Goal: Information Seeking & Learning: Learn about a topic

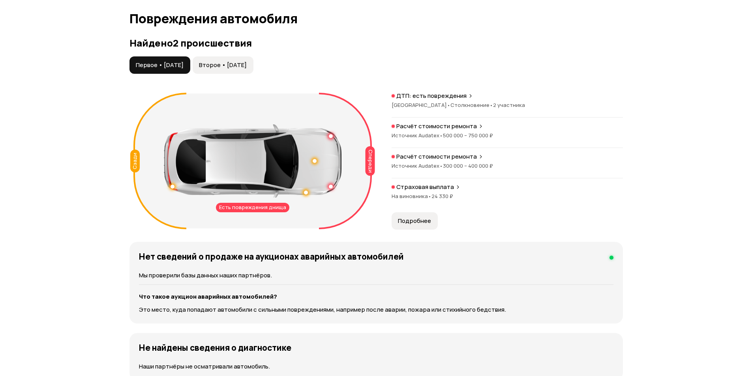
drag, startPoint x: 84, startPoint y: 150, endPoint x: 85, endPoint y: 194, distance: 43.8
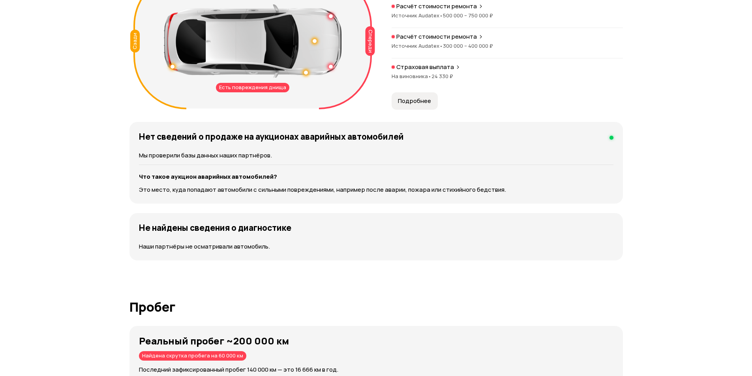
drag, startPoint x: 73, startPoint y: 119, endPoint x: 79, endPoint y: 159, distance: 40.7
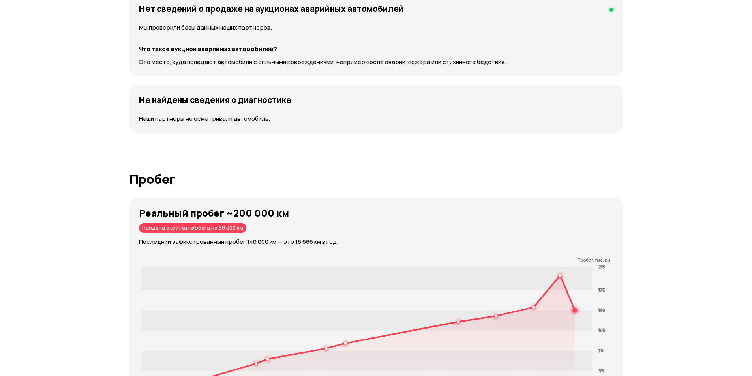
drag, startPoint x: 65, startPoint y: 114, endPoint x: 74, endPoint y: 163, distance: 49.0
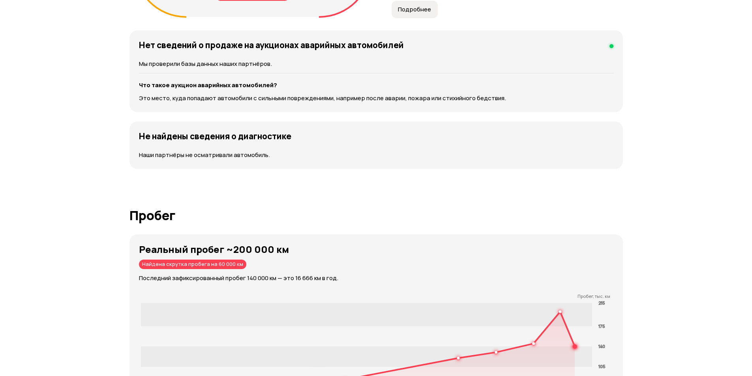
scroll to position [763, 0]
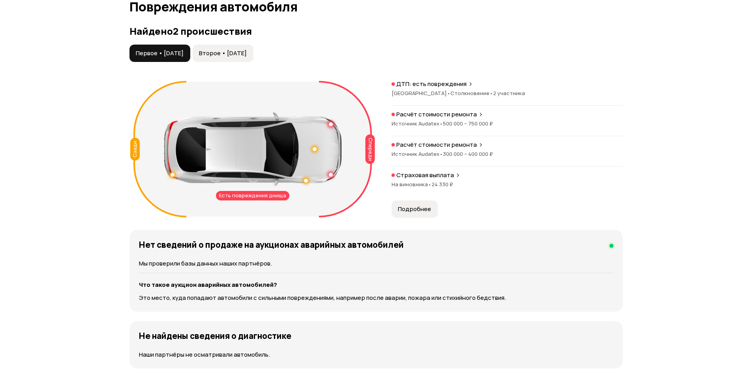
drag, startPoint x: 75, startPoint y: 126, endPoint x: 70, endPoint y: 97, distance: 29.2
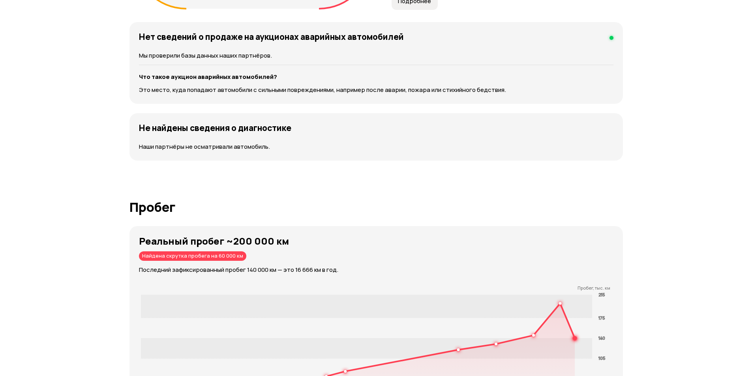
drag, startPoint x: 71, startPoint y: 121, endPoint x: 92, endPoint y: 197, distance: 78.6
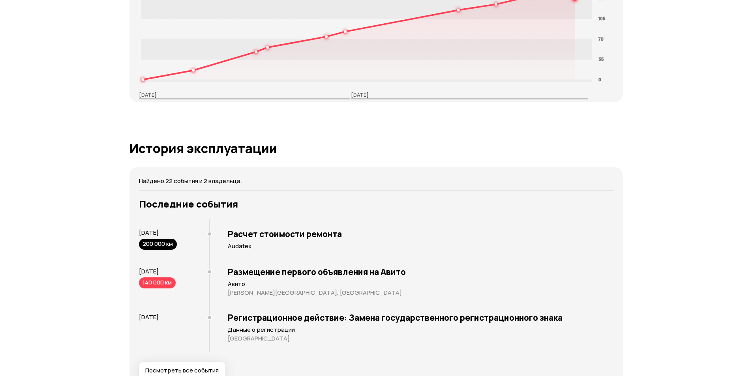
drag, startPoint x: 93, startPoint y: 146, endPoint x: 93, endPoint y: 162, distance: 15.8
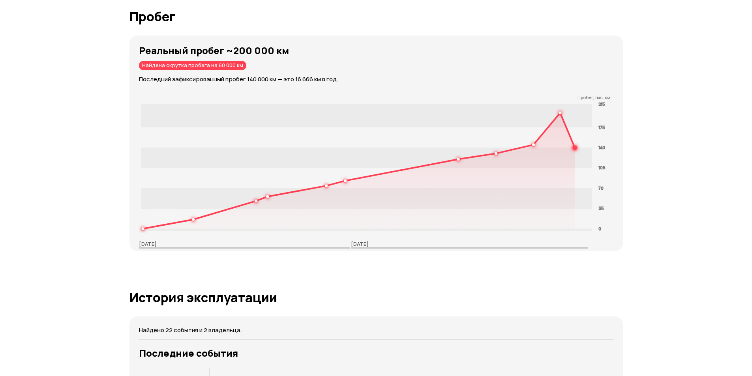
drag, startPoint x: 96, startPoint y: 144, endPoint x: 91, endPoint y: 120, distance: 23.8
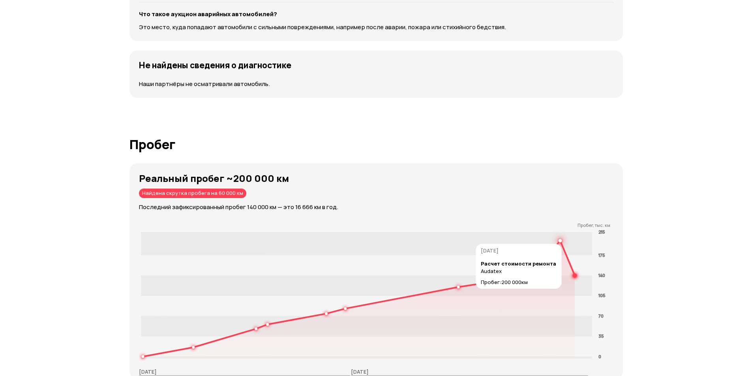
click at [560, 240] on circle at bounding box center [560, 241] width 3 height 3
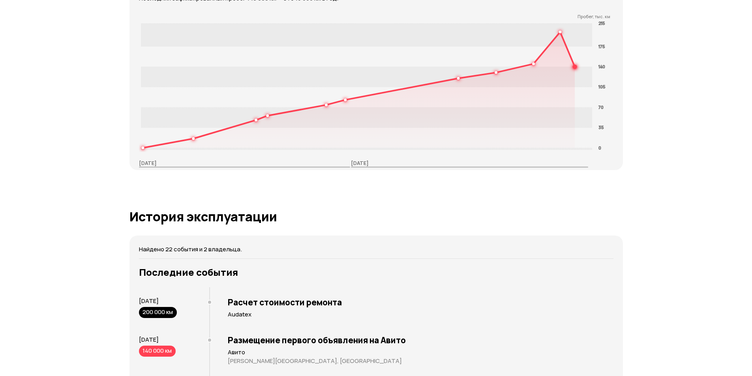
drag, startPoint x: 693, startPoint y: 196, endPoint x: 693, endPoint y: 265, distance: 69.5
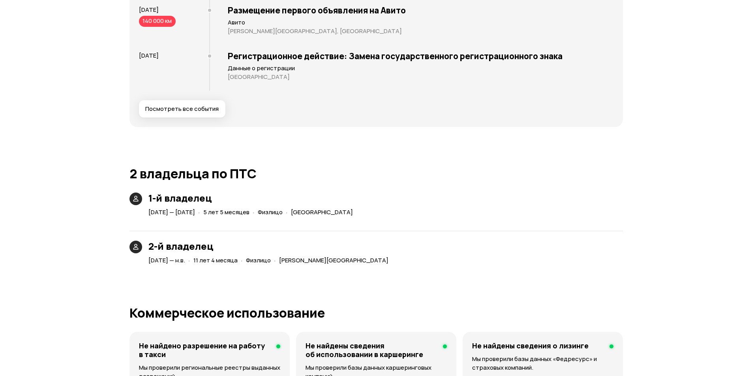
drag, startPoint x: 64, startPoint y: 134, endPoint x: 47, endPoint y: 82, distance: 54.8
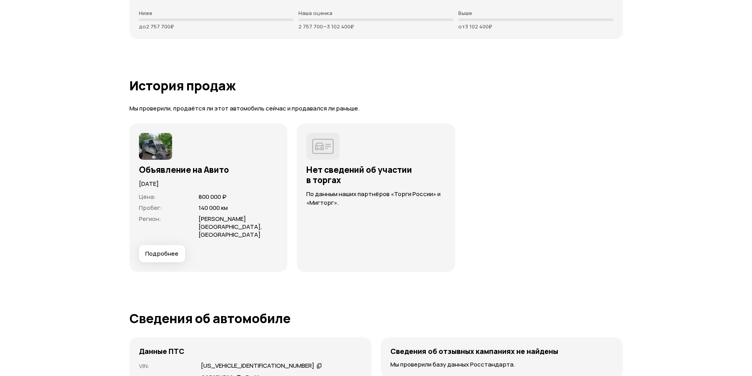
drag, startPoint x: 82, startPoint y: 160, endPoint x: 90, endPoint y: 177, distance: 18.4
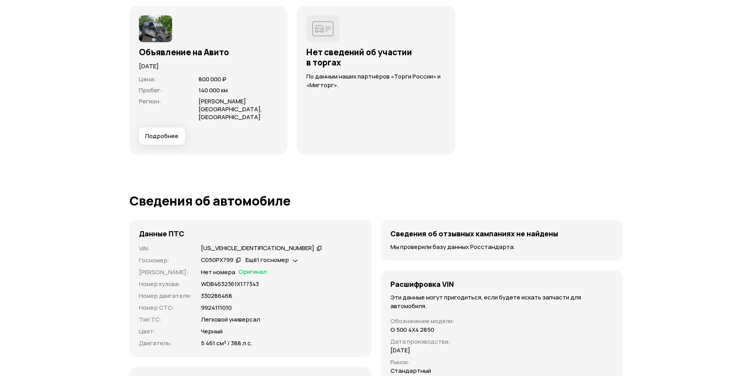
click at [166, 132] on span "Подробнее" at bounding box center [161, 136] width 33 height 8
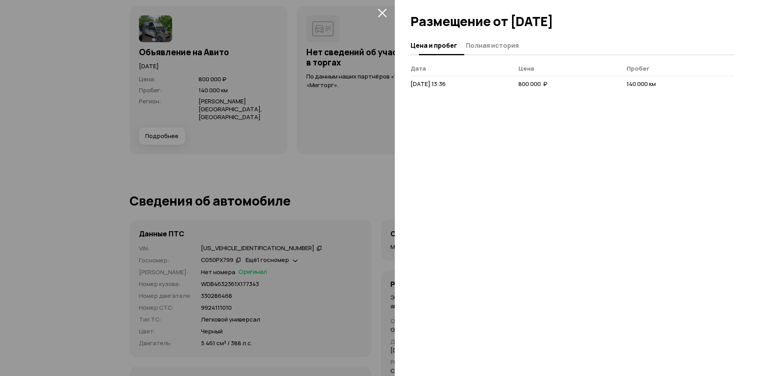
click at [496, 50] on button "Полная история" at bounding box center [490, 44] width 55 height 15
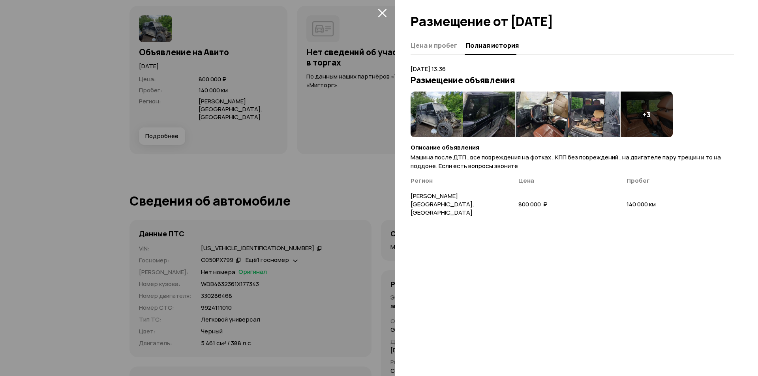
click at [434, 116] on img at bounding box center [436, 115] width 52 height 46
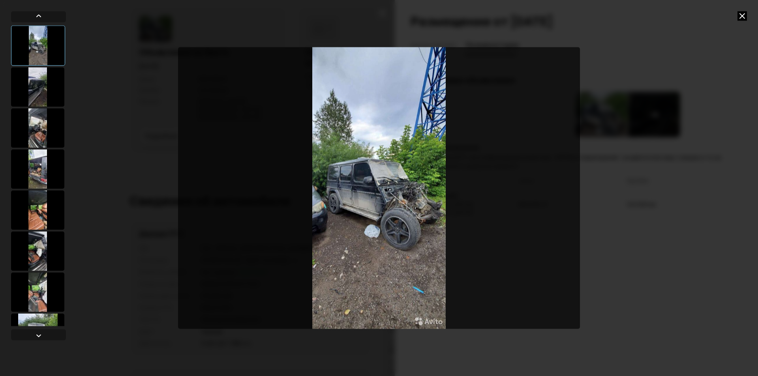
click at [38, 94] on div at bounding box center [37, 86] width 53 height 39
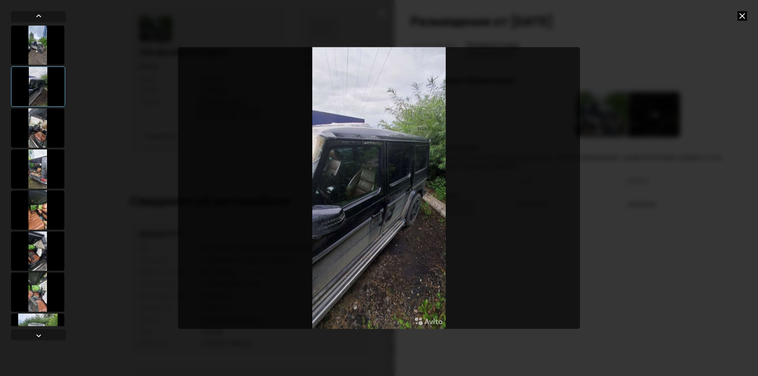
click at [41, 133] on div at bounding box center [37, 127] width 53 height 39
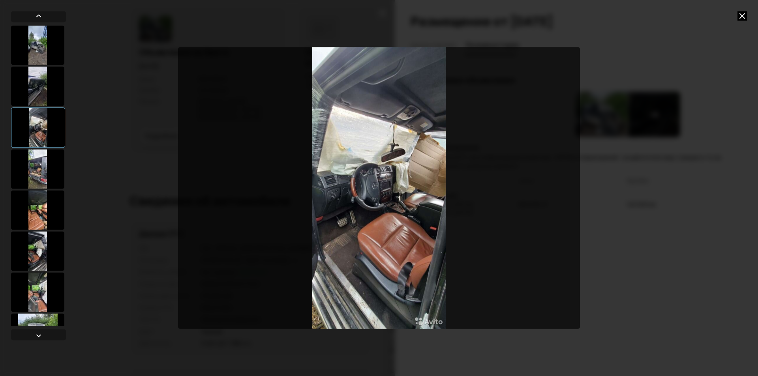
click at [39, 172] on div at bounding box center [37, 168] width 53 height 39
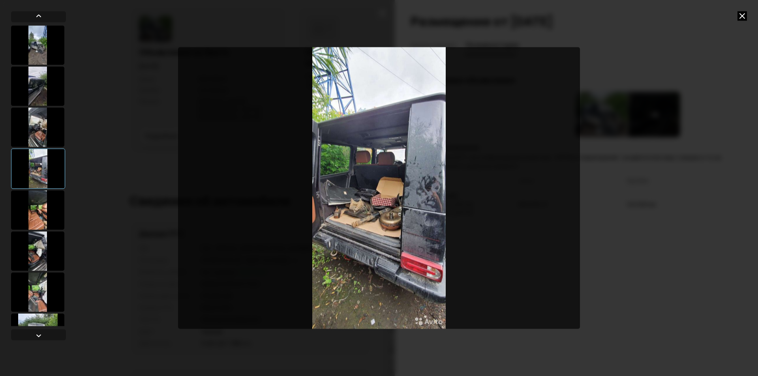
click at [47, 230] on div at bounding box center [38, 175] width 55 height 301
click at [25, 212] on div at bounding box center [37, 209] width 53 height 39
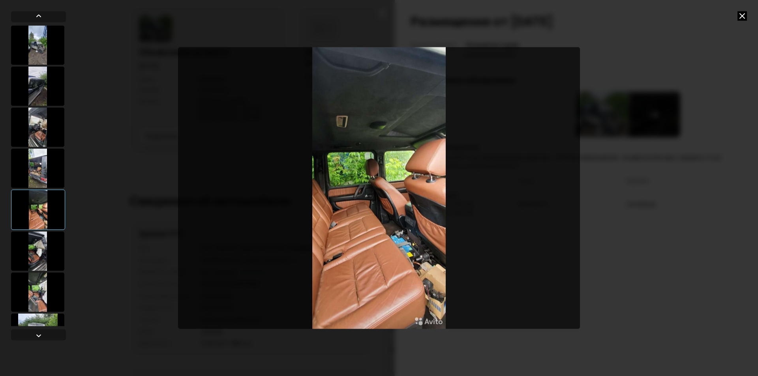
click at [37, 249] on div at bounding box center [37, 250] width 53 height 39
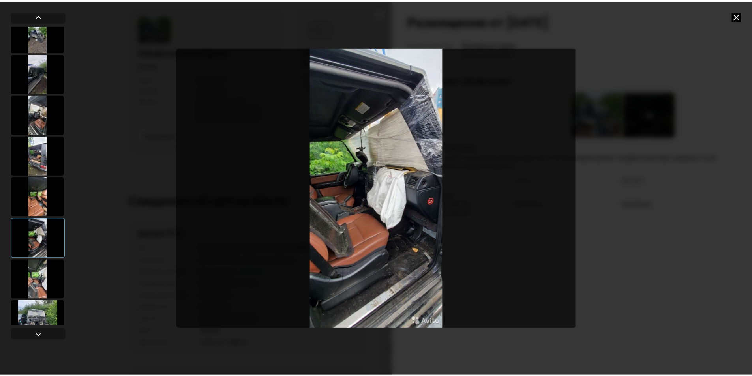
scroll to position [28, 0]
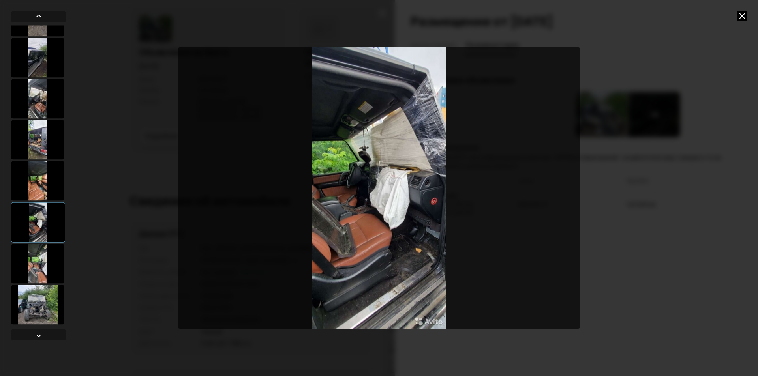
click at [39, 266] on div at bounding box center [37, 263] width 53 height 39
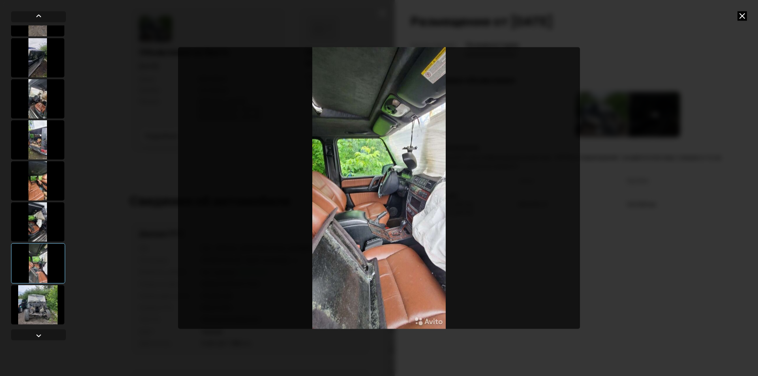
click at [40, 301] on div at bounding box center [37, 304] width 53 height 39
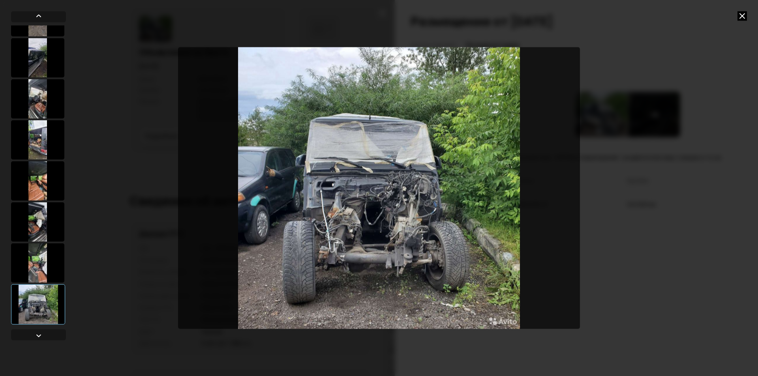
click at [742, 15] on icon at bounding box center [741, 15] width 9 height 9
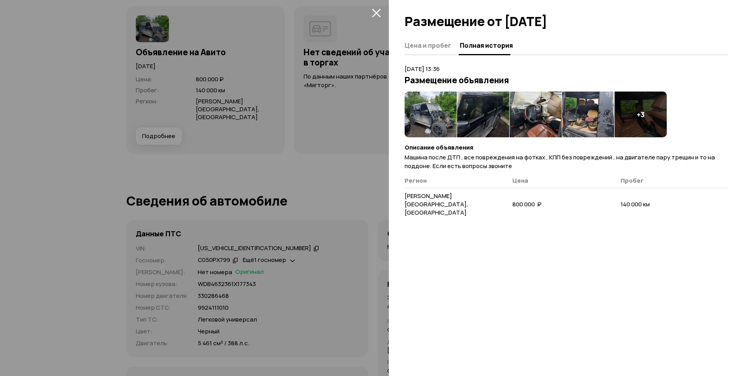
click at [482, 172] on article "[DATE] 13:36 Размещение объявления + 3 Описание объявления Машина после ДТП , в…" at bounding box center [566, 143] width 324 height 157
drag, startPoint x: 509, startPoint y: 193, endPoint x: 614, endPoint y: 194, distance: 105.4
click at [614, 194] on tr "[PERSON_NAME][GEOGRAPHIC_DATA], [GEOGRAPHIC_DATA] 800 000  ₽ 140 000 км" at bounding box center [566, 204] width 324 height 33
click at [614, 194] on td "800 000  ₽" at bounding box center [566, 204] width 108 height 33
click at [375, 16] on icon "закрыть" at bounding box center [376, 12] width 9 height 9
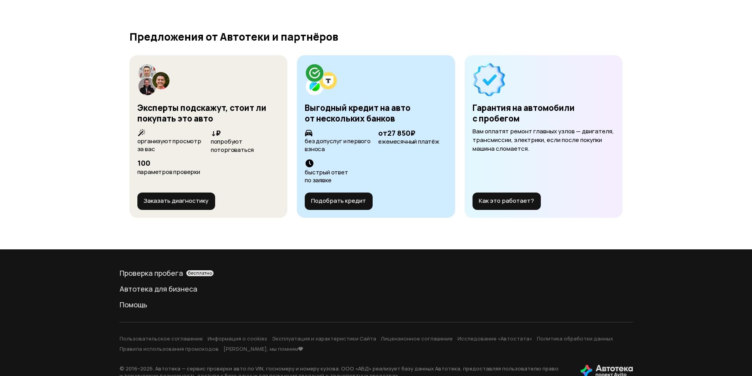
drag, startPoint x: 97, startPoint y: 185, endPoint x: 99, endPoint y: 210, distance: 25.8
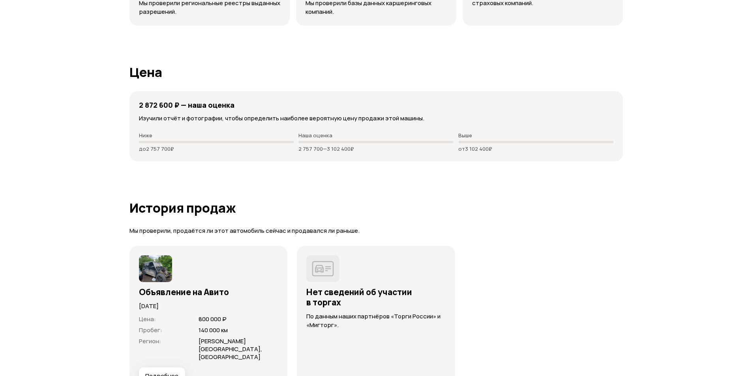
drag, startPoint x: 104, startPoint y: 240, endPoint x: 60, endPoint y: 106, distance: 141.1
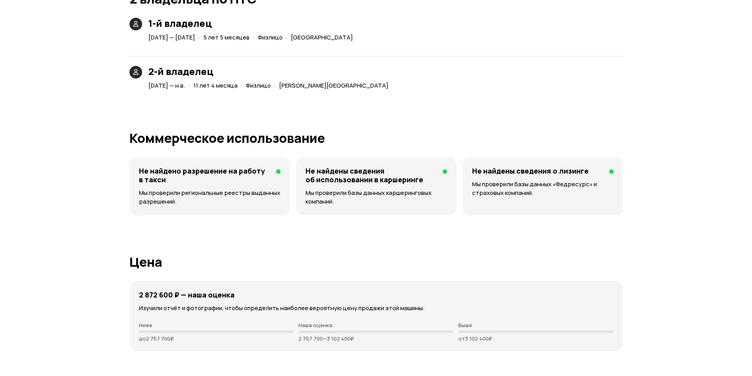
scroll to position [1647, 0]
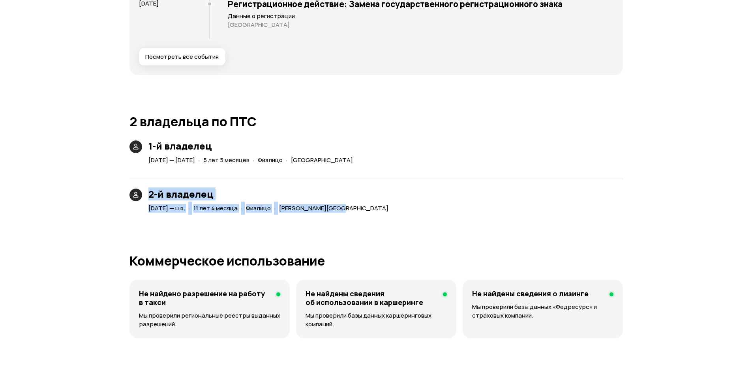
drag, startPoint x: 120, startPoint y: 195, endPoint x: 444, endPoint y: 221, distance: 325.1
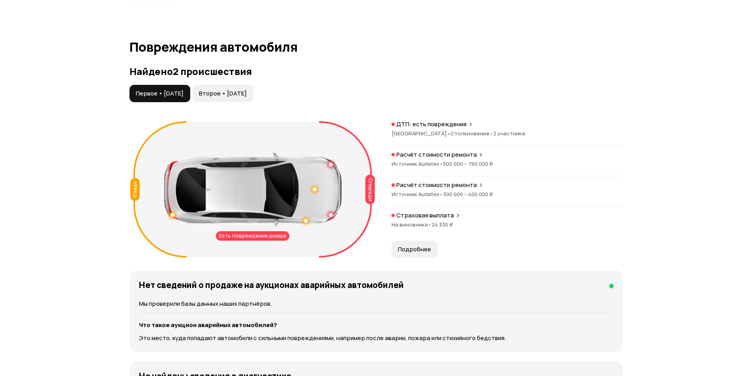
drag, startPoint x: 45, startPoint y: 213, endPoint x: 16, endPoint y: 0, distance: 214.6
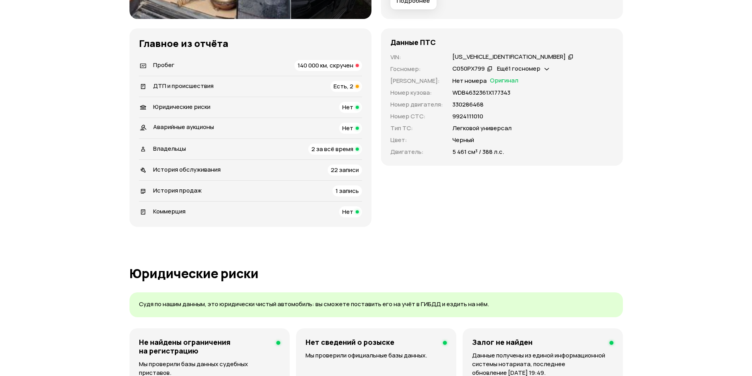
scroll to position [0, 0]
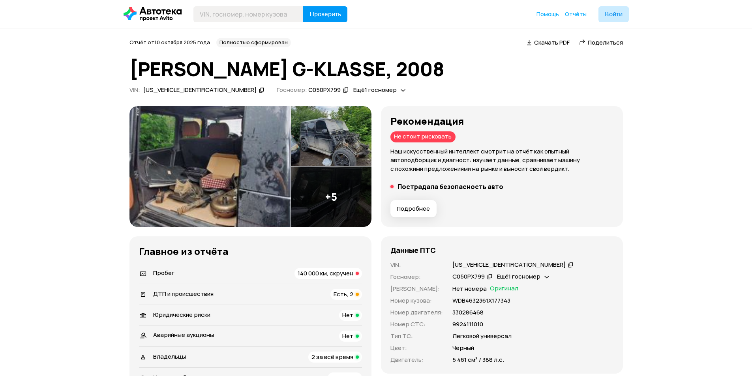
drag, startPoint x: 330, startPoint y: 149, endPoint x: 313, endPoint y: 17, distance: 133.7
click at [353, 90] on span "Ещё 1 госномер" at bounding box center [374, 90] width 43 height 8
click at [343, 89] on icon at bounding box center [346, 90] width 6 height 8
click at [353, 92] on span "Ещё 1 госномер" at bounding box center [374, 90] width 43 height 8
click at [347, 109] on icon at bounding box center [346, 108] width 6 height 8
